Goal: Find specific page/section: Find specific page/section

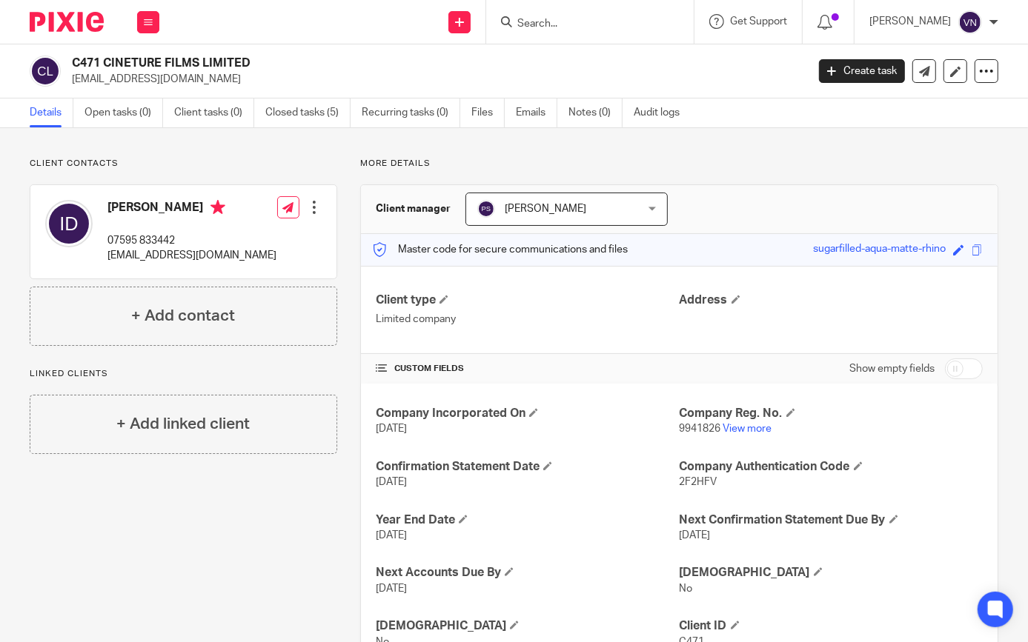
click at [667, 30] on form at bounding box center [595, 22] width 158 height 19
click at [649, 24] on input "Search" at bounding box center [582, 24] width 133 height 13
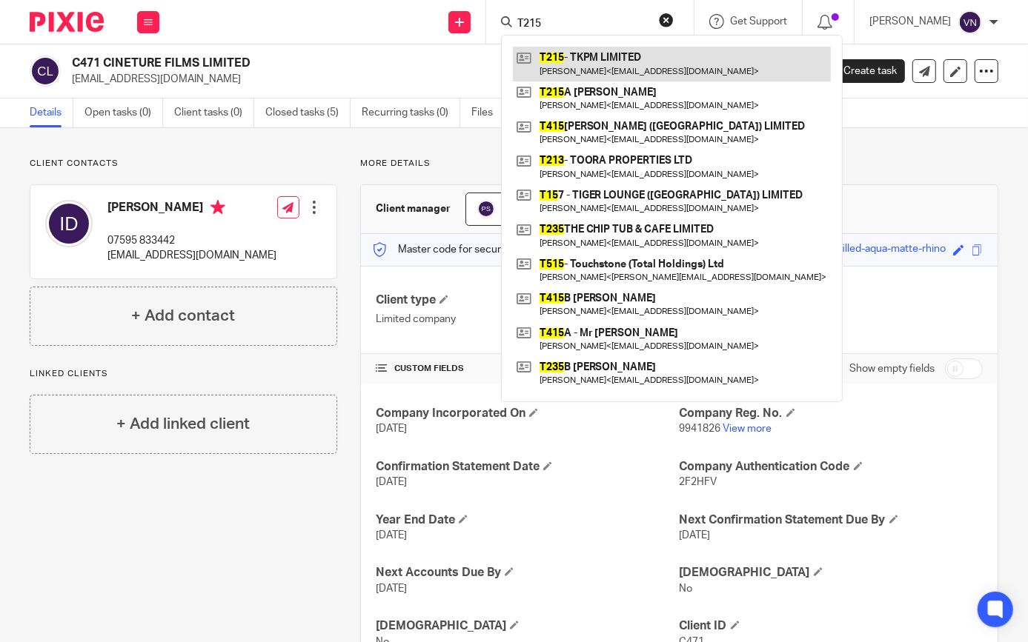
type input "T215"
click at [685, 53] on link at bounding box center [672, 64] width 318 height 34
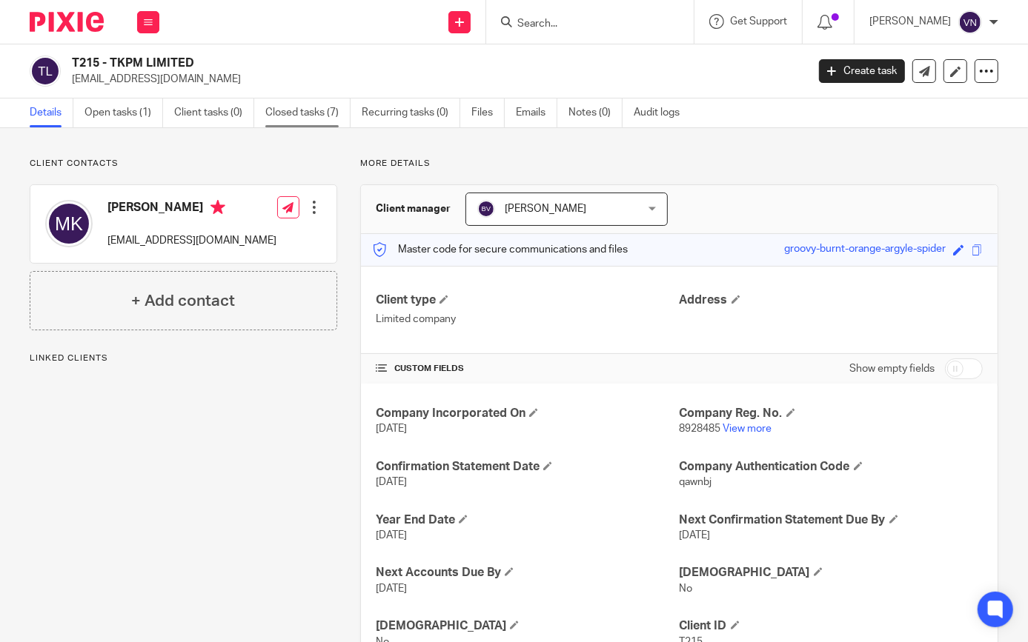
click at [300, 111] on link "Closed tasks (7)" at bounding box center [307, 113] width 85 height 29
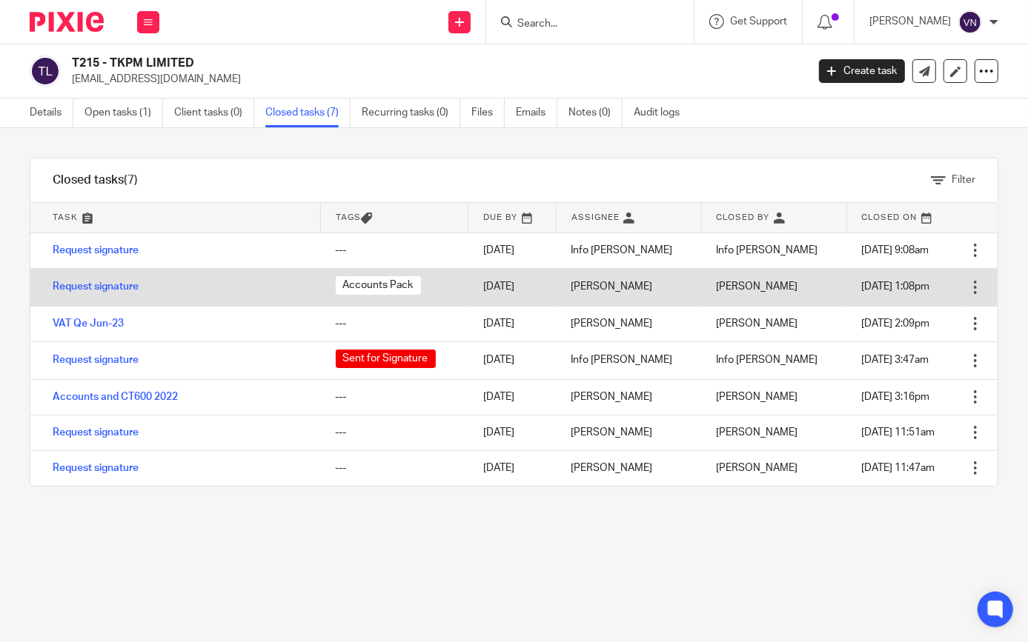
click at [536, 117] on link "Emails" at bounding box center [536, 113] width 41 height 29
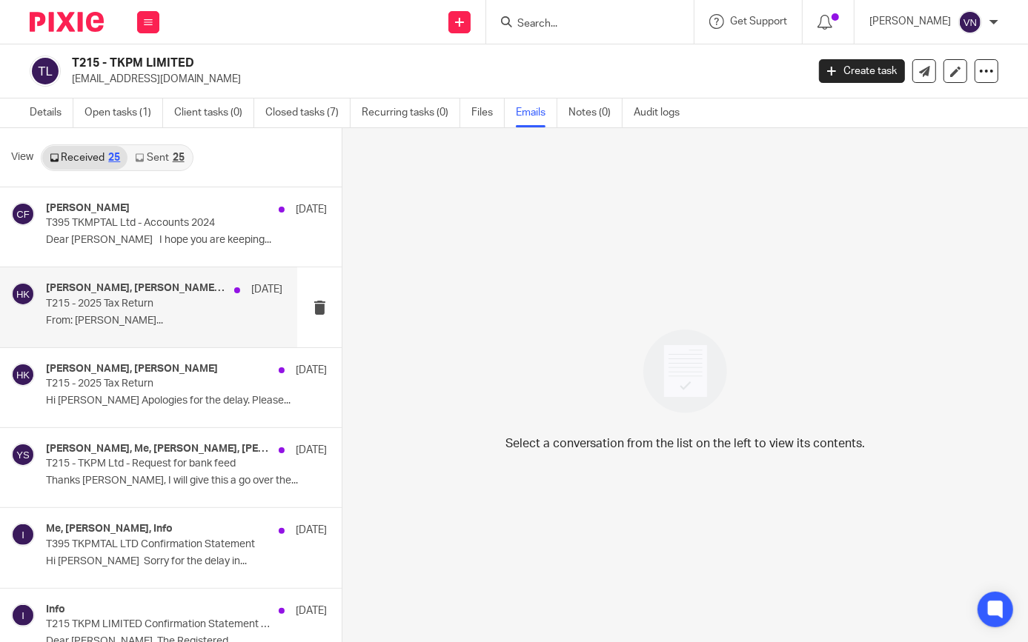
click at [127, 317] on p "From: [PERSON_NAME]..." at bounding box center [164, 321] width 236 height 13
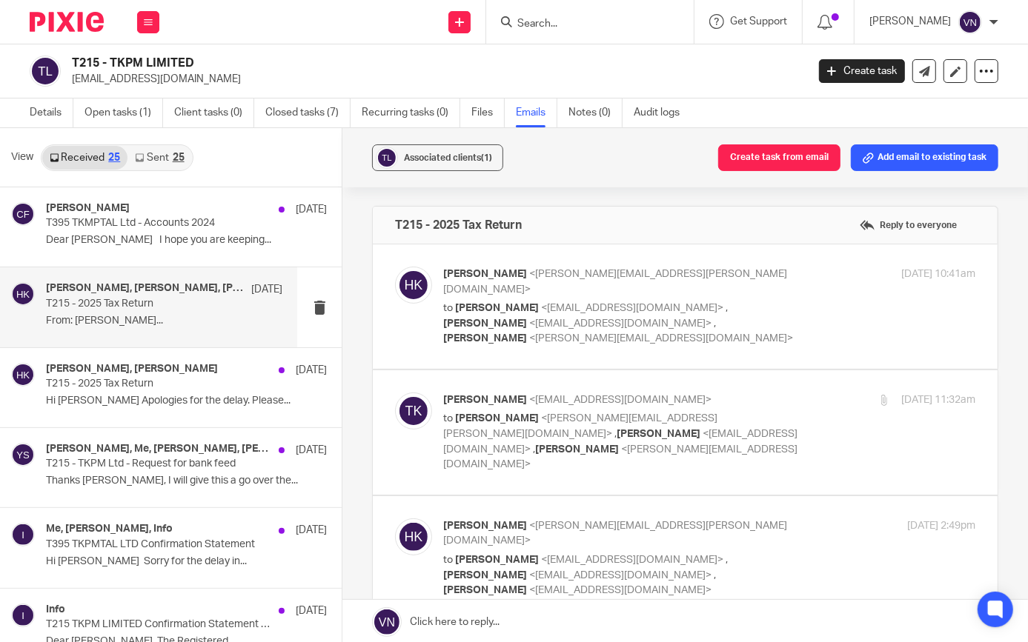
click at [555, 395] on span "<[EMAIL_ADDRESS][DOMAIN_NAME]>" at bounding box center [620, 400] width 182 height 10
checkbox input "true"
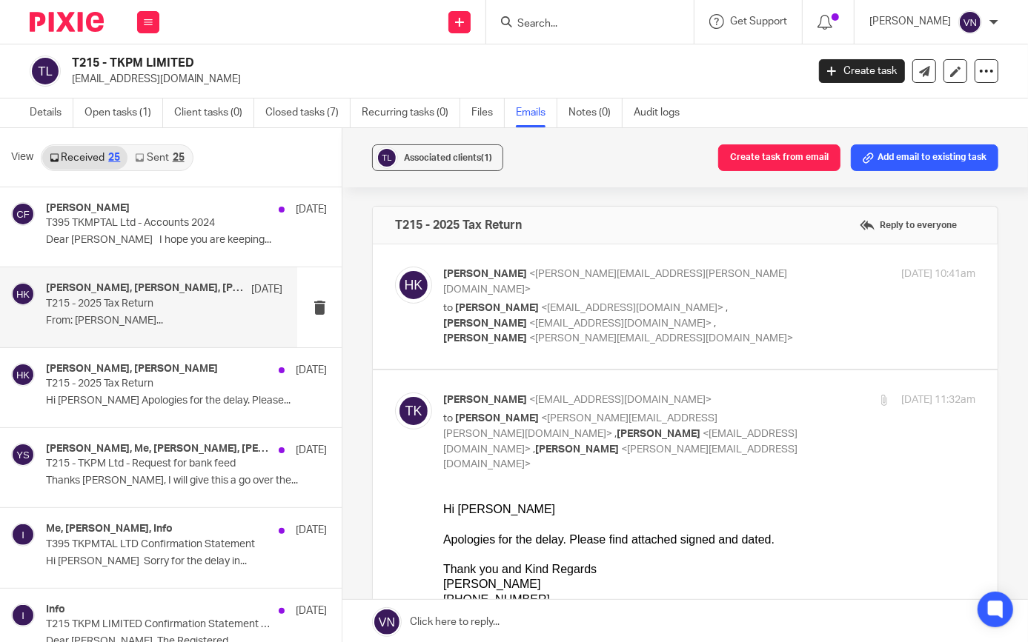
click at [533, 277] on span "<[PERSON_NAME][EMAIL_ADDRESS][PERSON_NAME][DOMAIN_NAME]>" at bounding box center [615, 282] width 344 height 26
checkbox input "true"
